Goal: Register for event/course

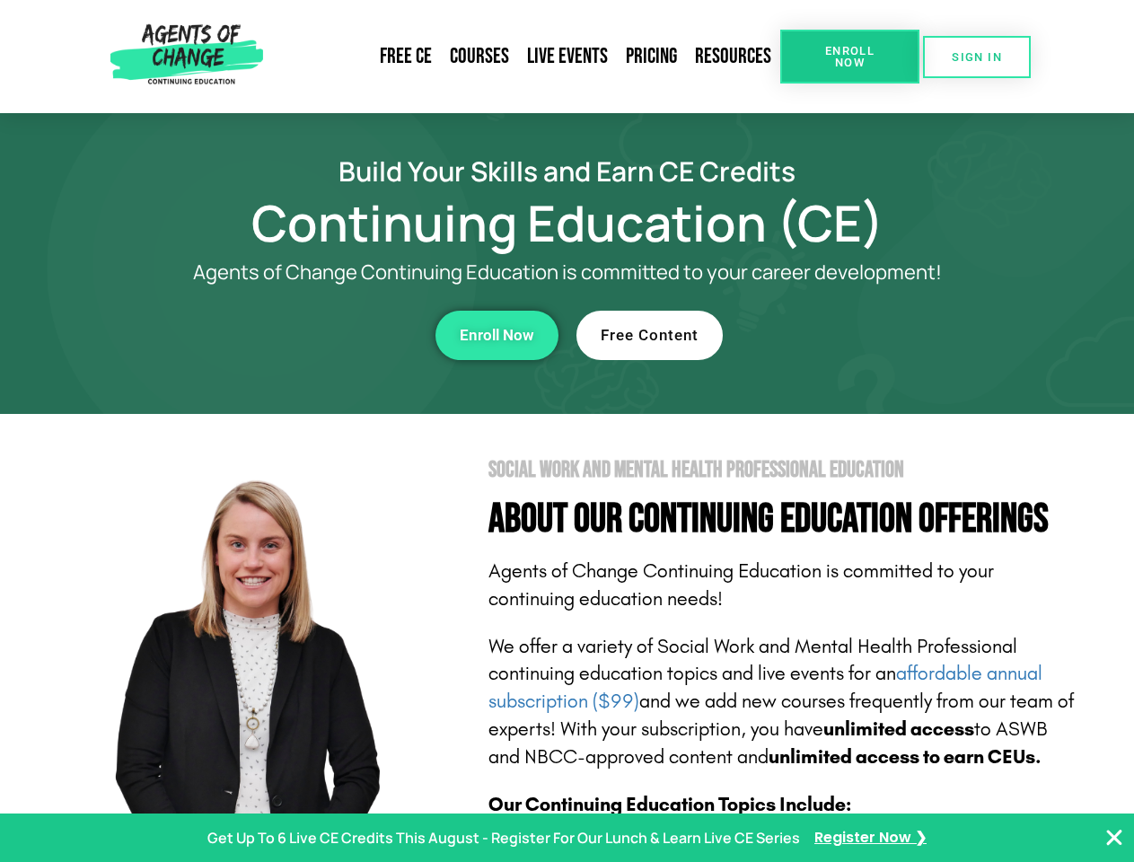
click at [567, 431] on section "Social Work and Mental Health Professional Education About Our Continuing Educa…" at bounding box center [567, 791] width 1134 height 754
click at [849, 57] on span "Enroll Now" at bounding box center [850, 56] width 82 height 23
click at [977, 57] on span "SIGN IN" at bounding box center [977, 57] width 50 height 12
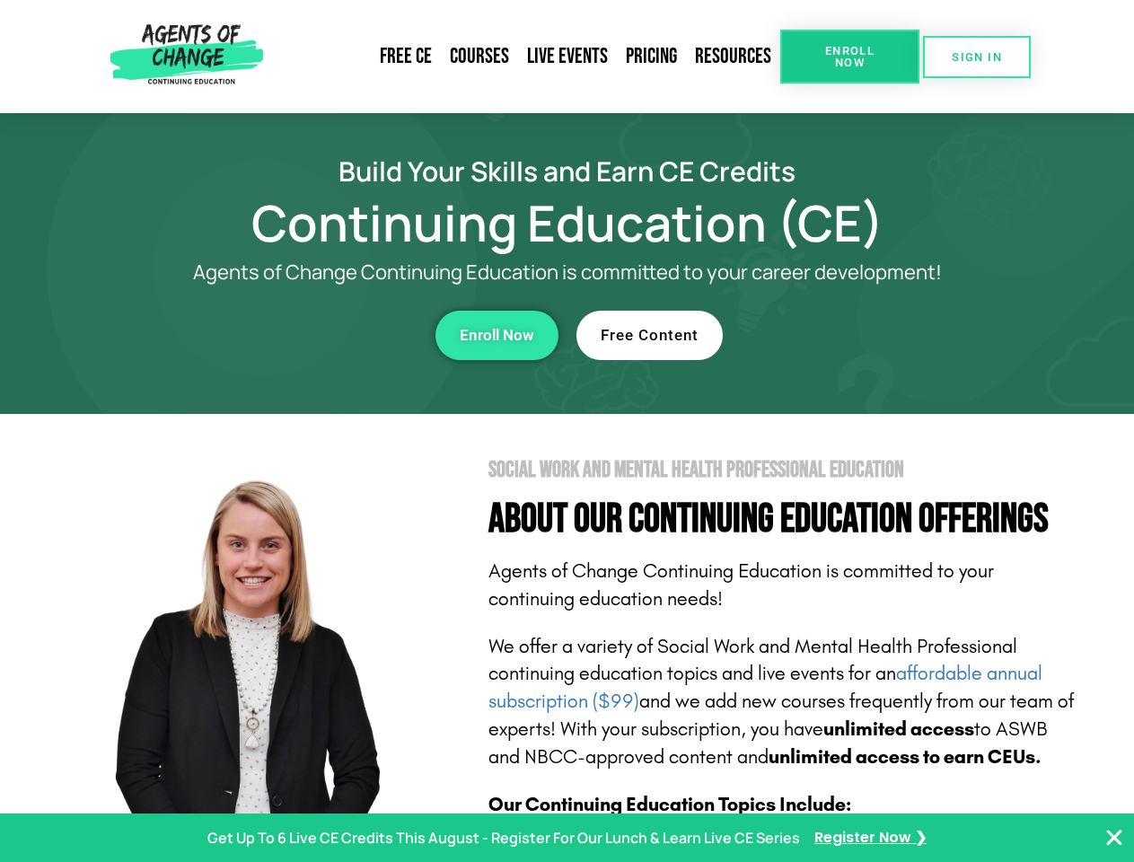
click at [312, 335] on div "Enroll Now" at bounding box center [312, 335] width 494 height 49
click at [497, 335] on span "Enroll Now" at bounding box center [497, 335] width 75 height 15
click at [823, 335] on div "Free Content" at bounding box center [823, 335] width 494 height 49
